Goal: Information Seeking & Learning: Learn about a topic

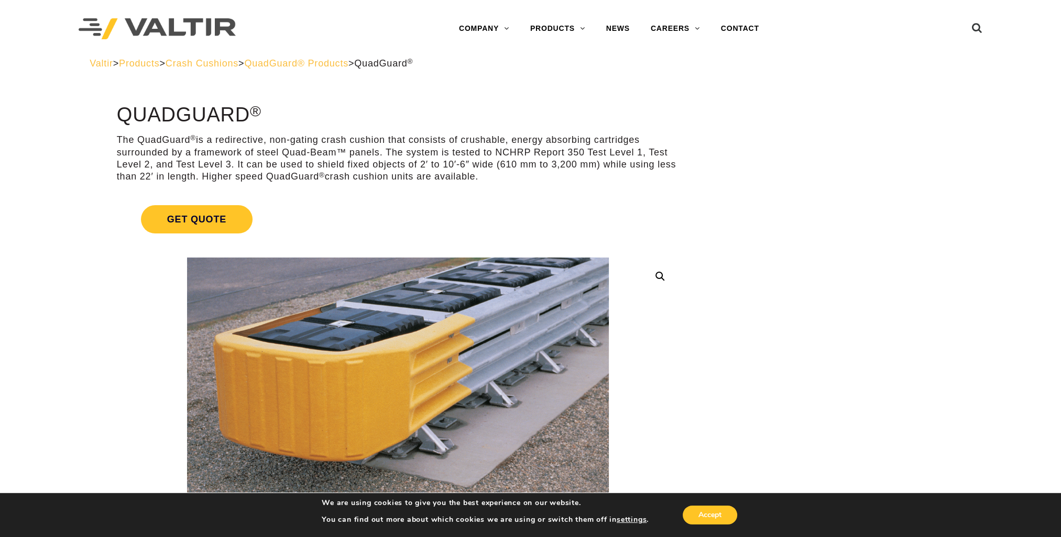
click at [310, 64] on span "QuadGuard® Products" at bounding box center [296, 63] width 104 height 10
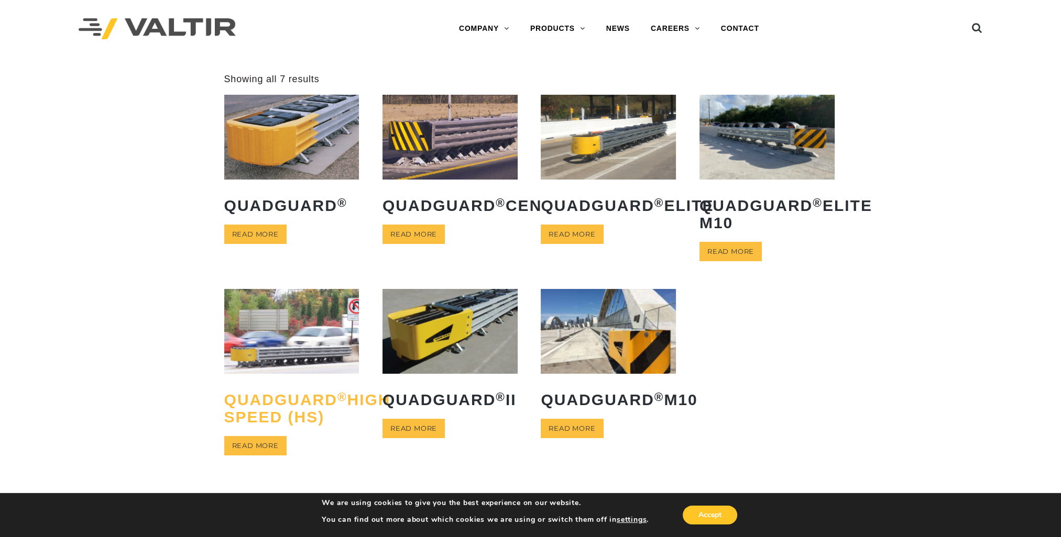
click at [266, 413] on h2 "QuadGuard ® High Speed (HS)" at bounding box center [291, 408] width 135 height 50
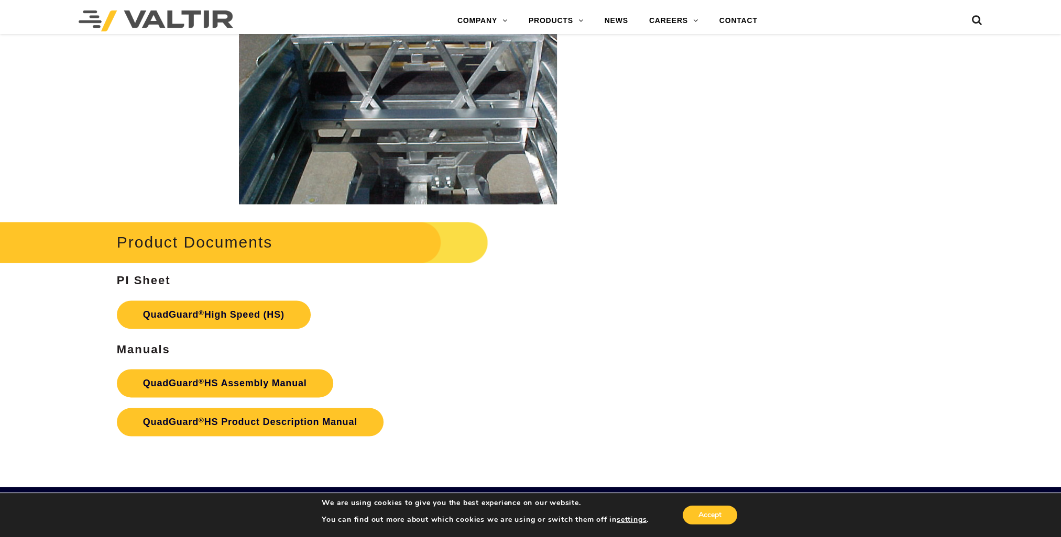
scroll to position [1868, 0]
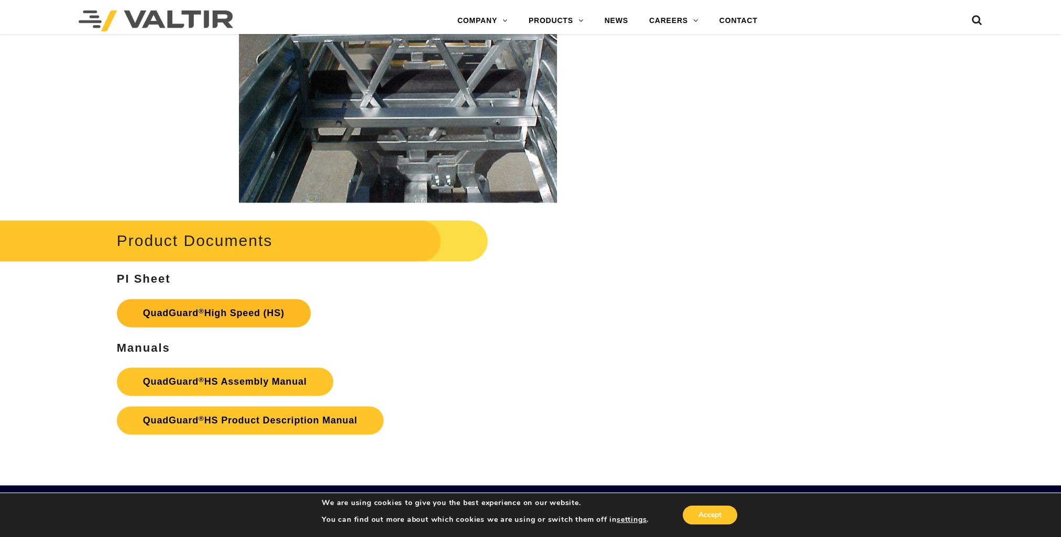
click at [225, 313] on strong "QuadGuard ® High Speed (HS)" at bounding box center [213, 313] width 141 height 10
